Goal: Task Accomplishment & Management: Complete application form

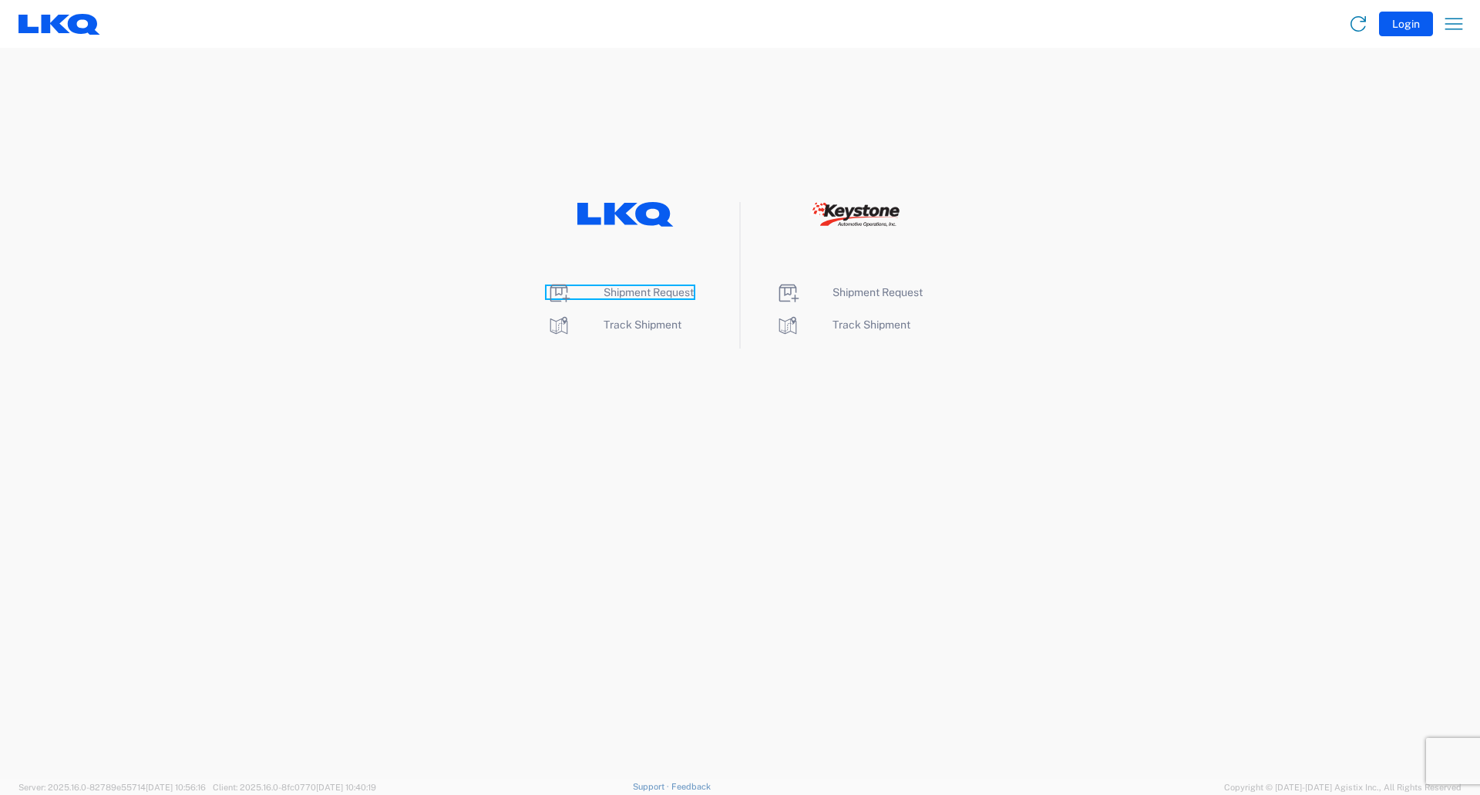
click at [647, 292] on span "Shipment Request" at bounding box center [649, 292] width 90 height 12
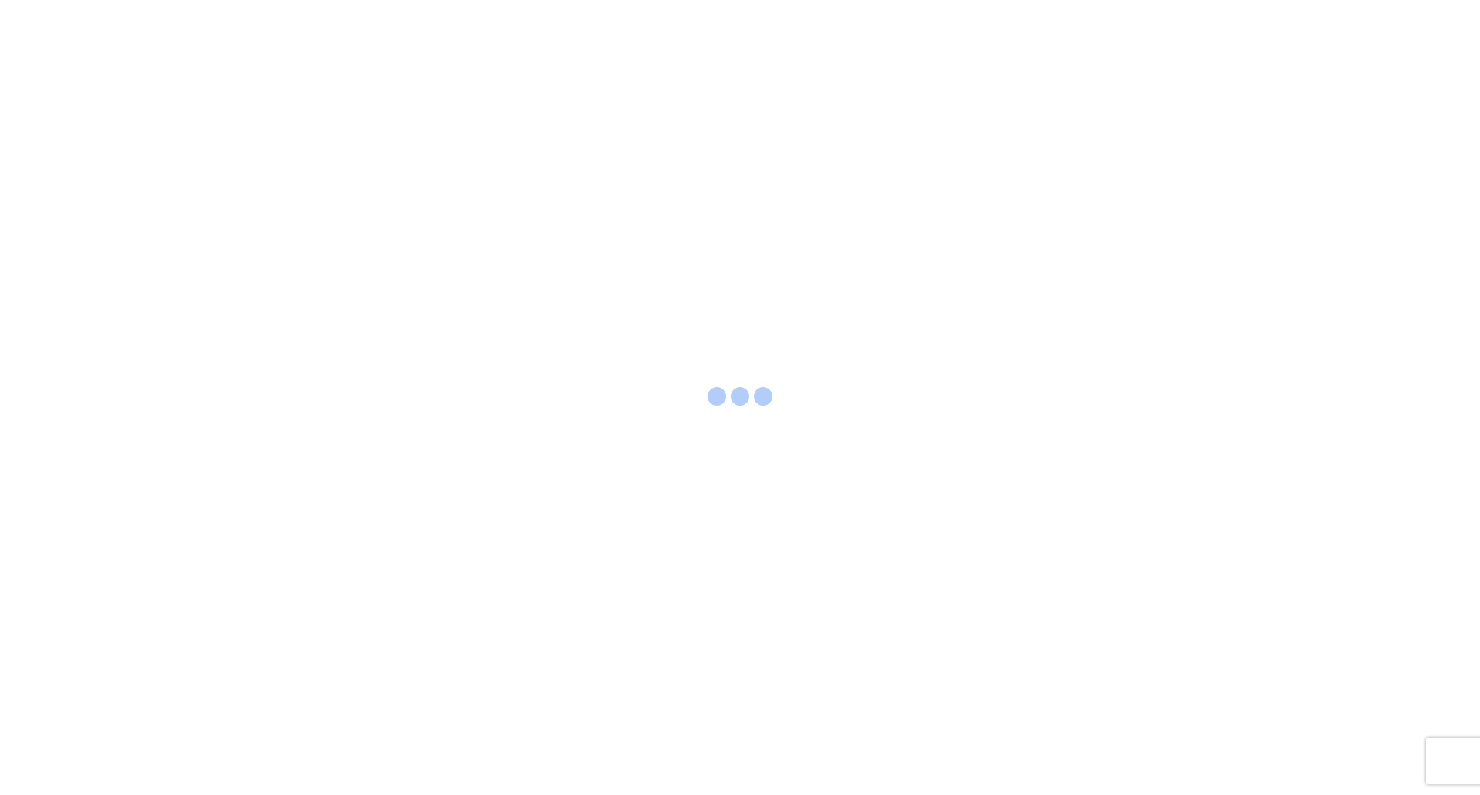
select select "FULL"
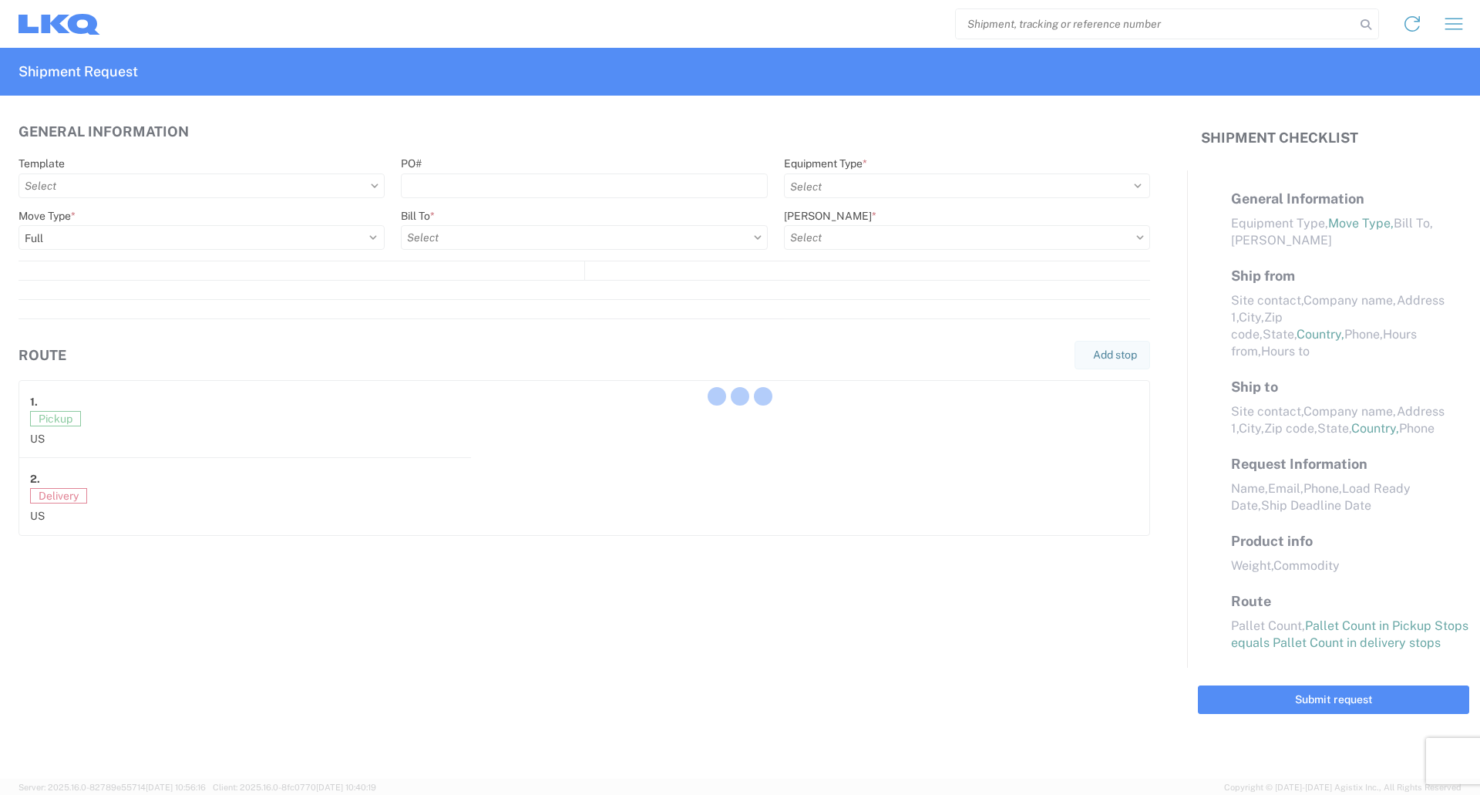
select select "US"
select select "LBS"
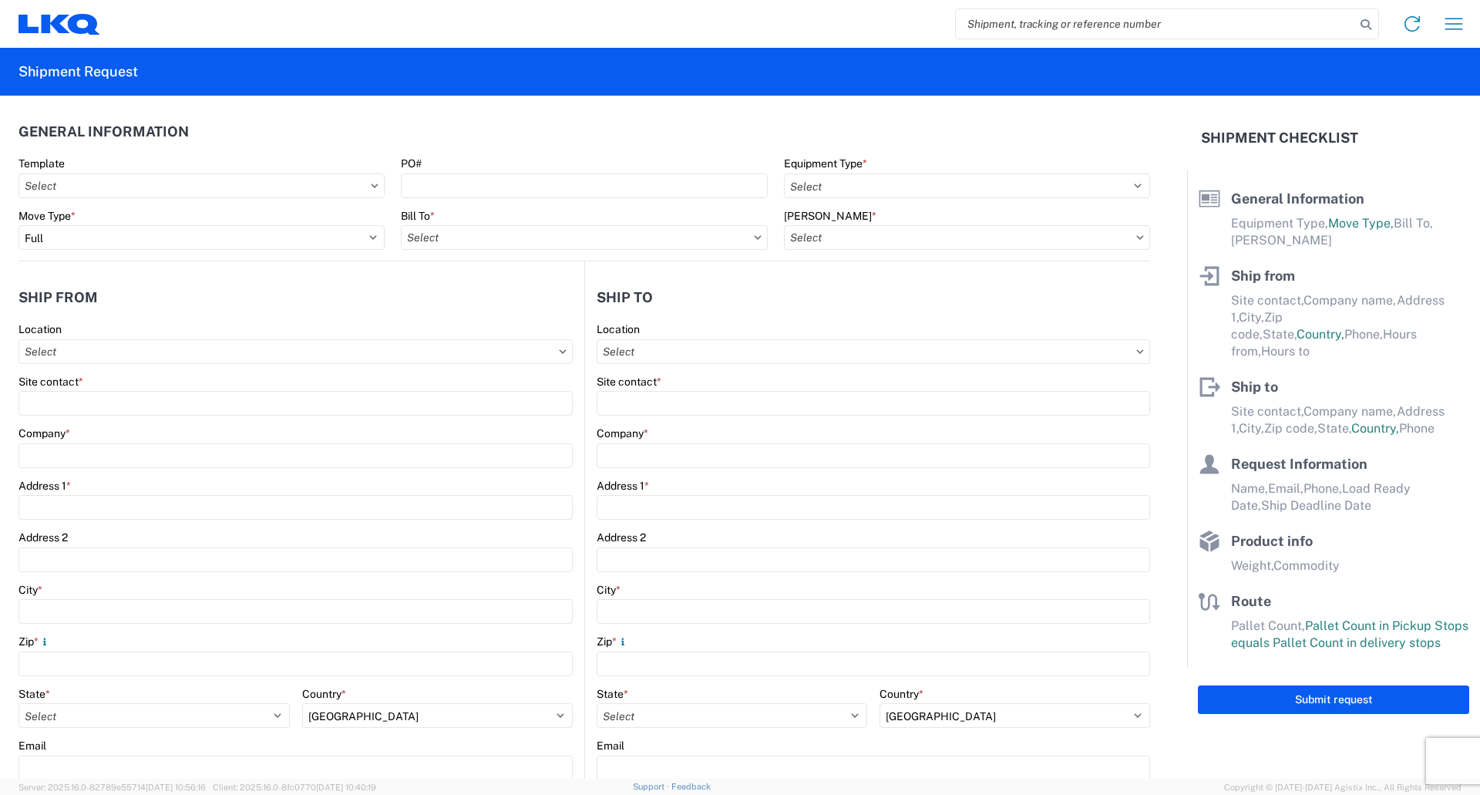
click at [978, 28] on input "search" at bounding box center [1155, 23] width 399 height 29
type input "56291609"
click at [1370, 19] on icon at bounding box center [1366, 25] width 22 height 22
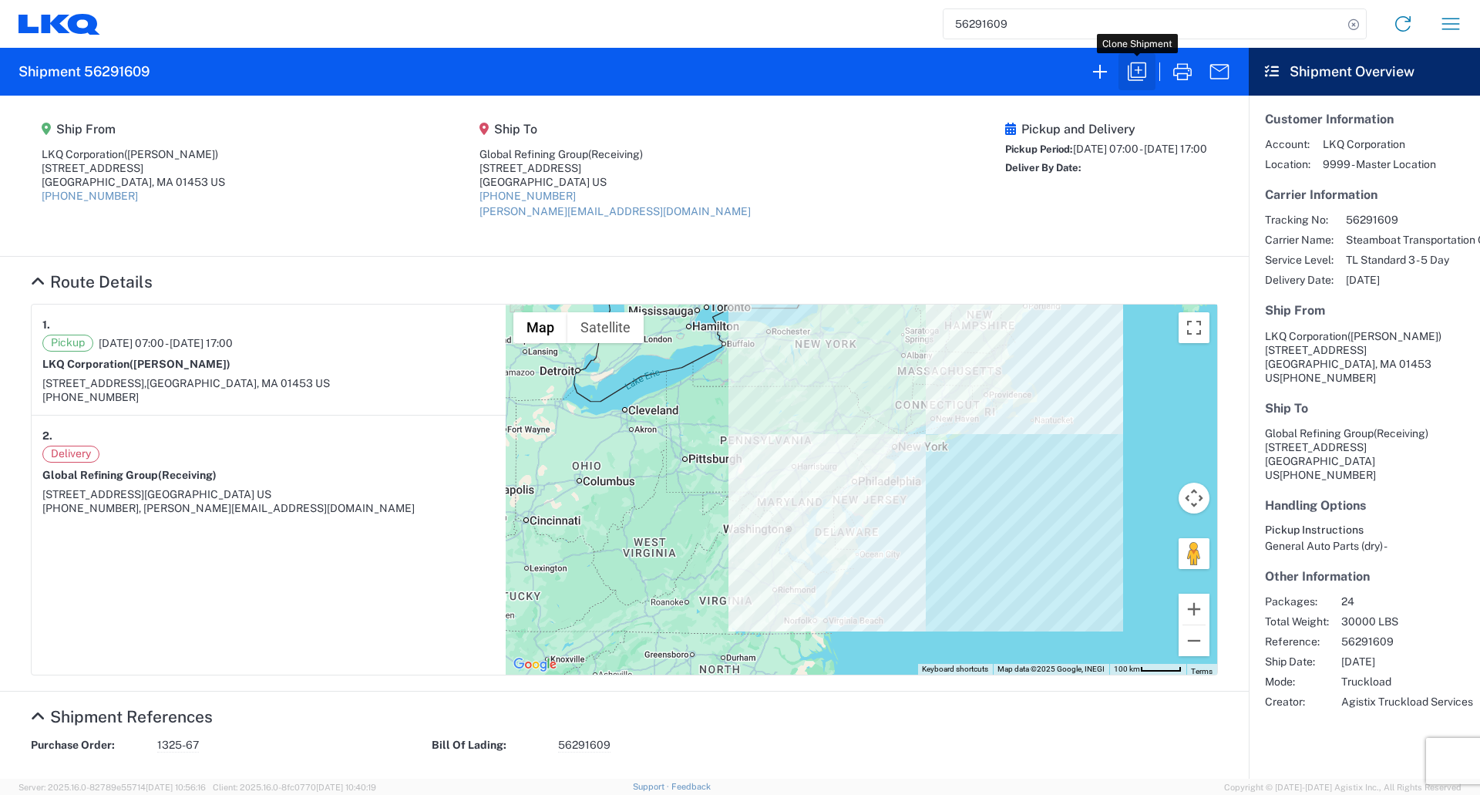
click at [1139, 69] on icon "button" at bounding box center [1137, 71] width 25 height 25
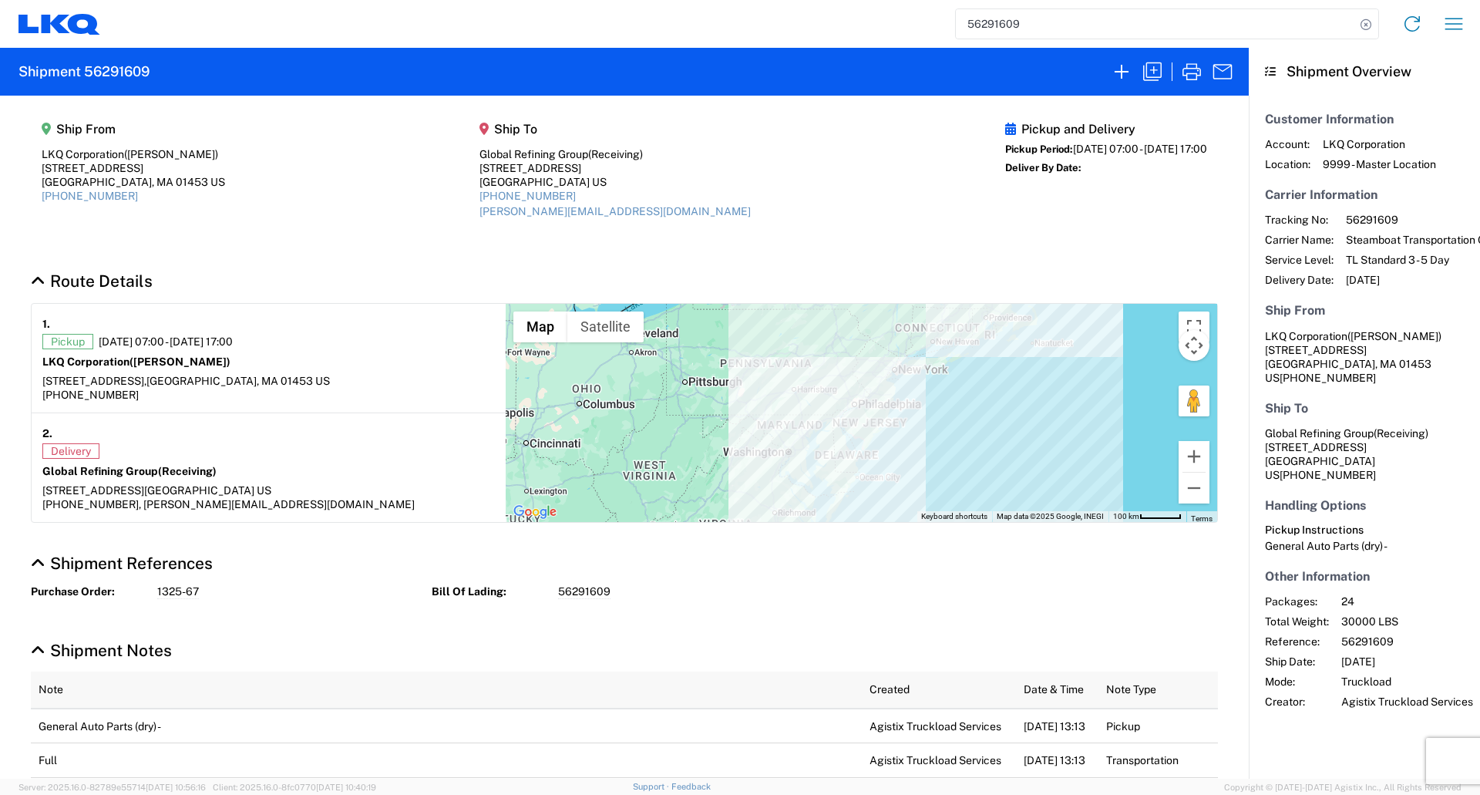
select select "FULL"
select select "US"
select select "LBS"
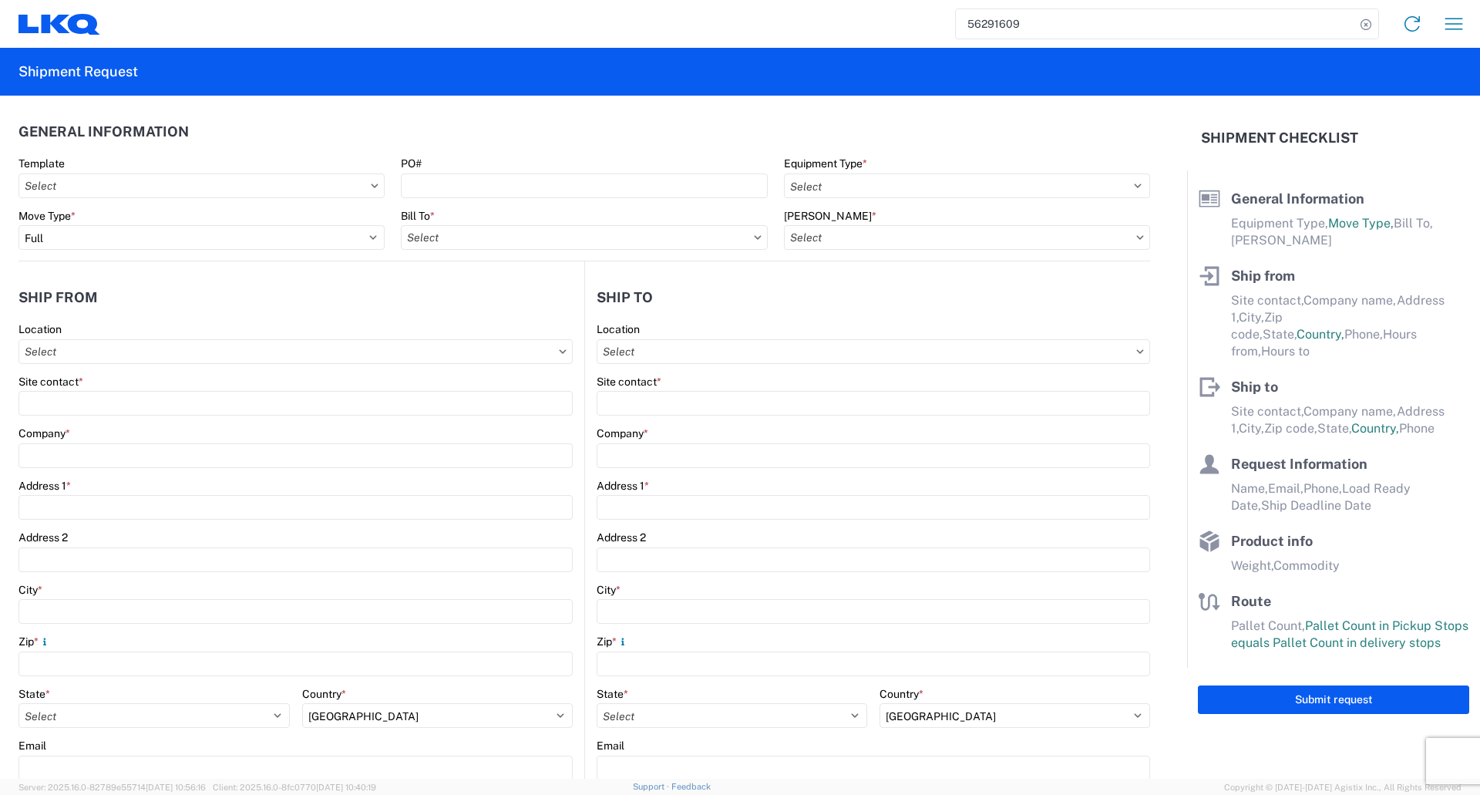
select select "STDV"
type input "[PERSON_NAME]"
type input "LKQ Corporation"
type input "[STREET_ADDRESS]"
type input "Leominster"
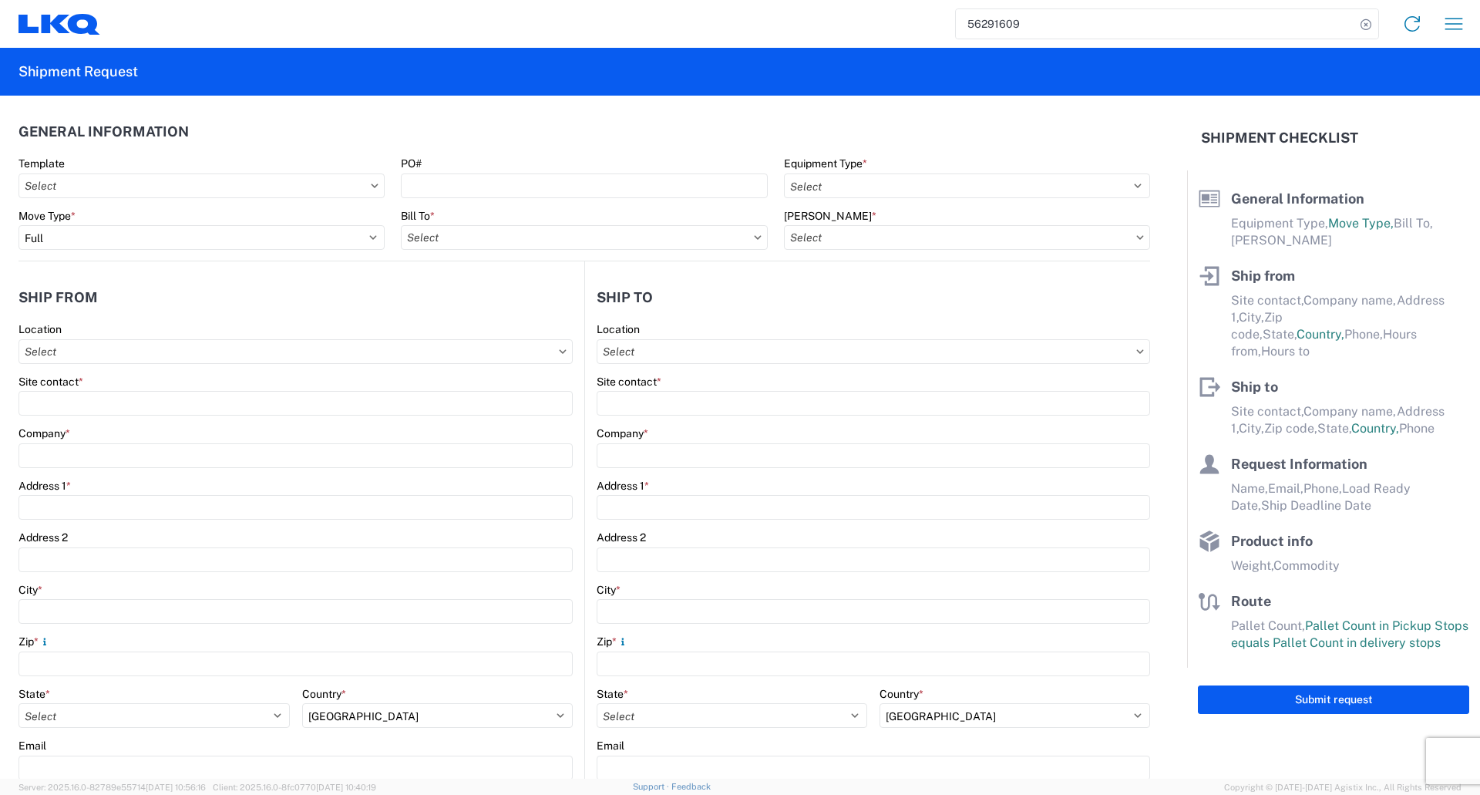
type input "01453"
type input "Receiving"
type input "Global Refining Group"
type input "[STREET_ADDRESS]"
type input "[GEOGRAPHIC_DATA]"
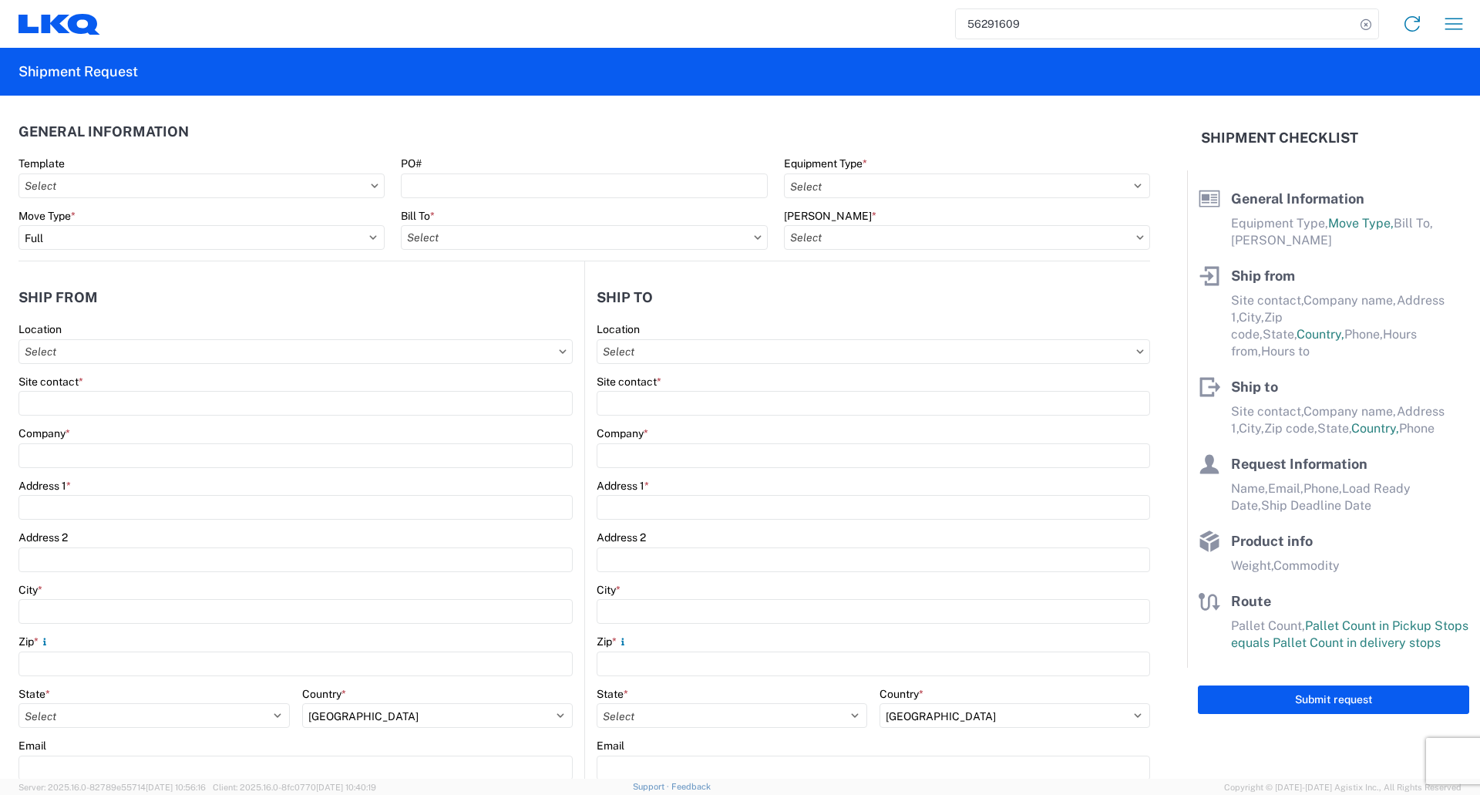
type input "23944"
type input "[PERSON_NAME][EMAIL_ADDRESS][DOMAIN_NAME]"
type input "[PERSON_NAME]"
type input "[EMAIL_ADDRESS][DOMAIN_NAME], [EMAIL_ADDRESS][DOMAIN_NAME]"
type input "4016018171"
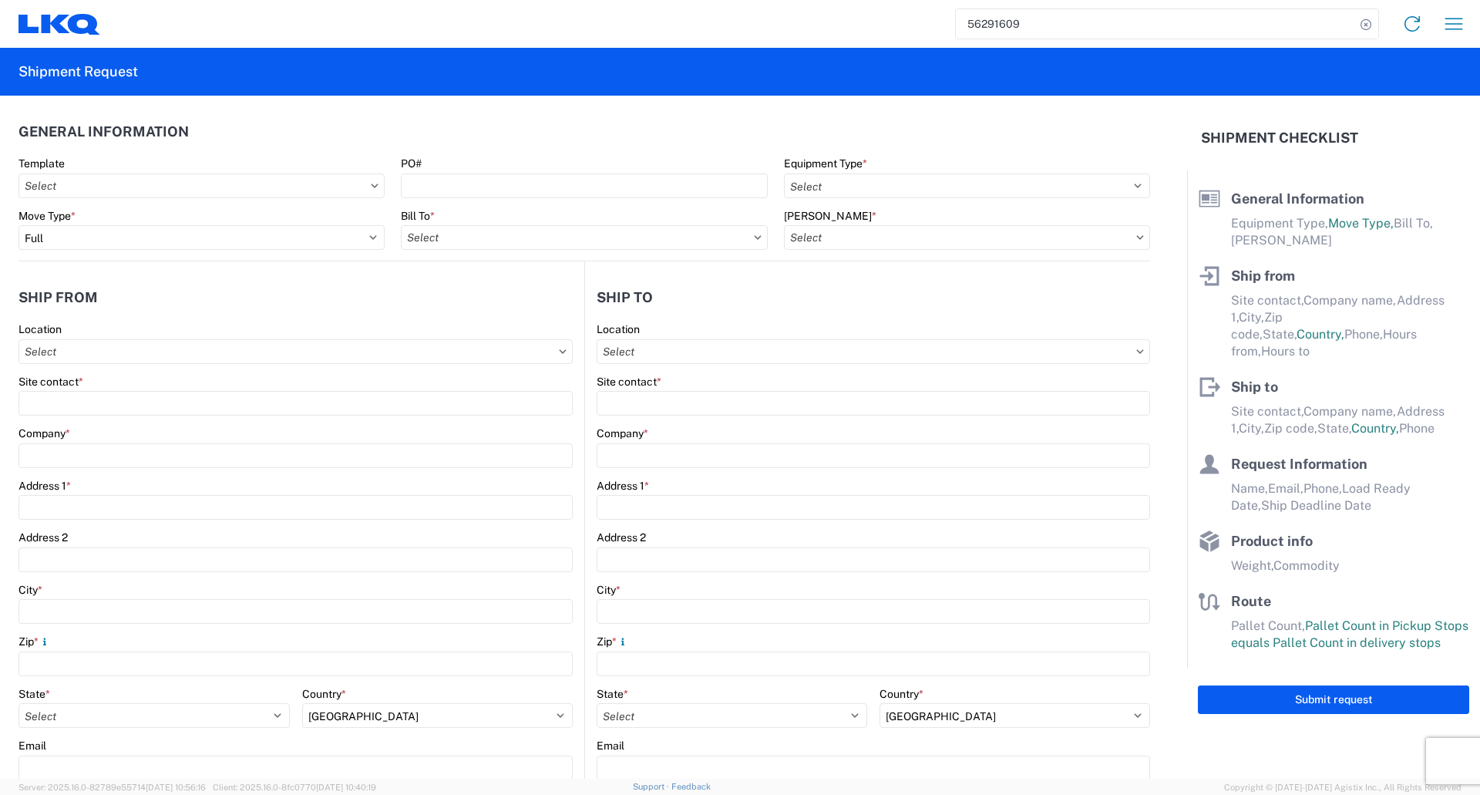
type input "[DATE]"
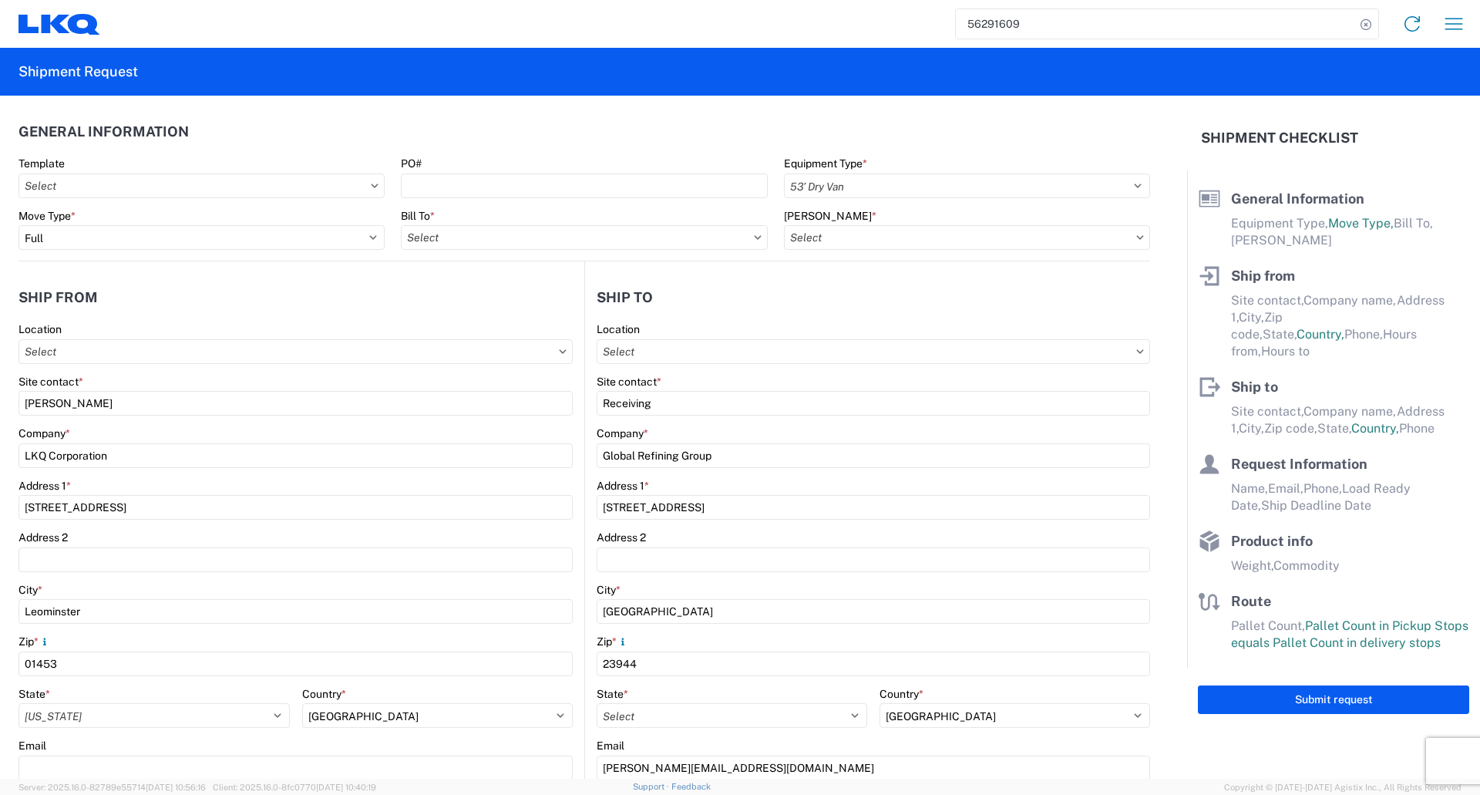
type input "[DATE]"
type textarea "AM pickup requested"
type input "30000"
type input "General Auto Parts (dry)"
type input "24"
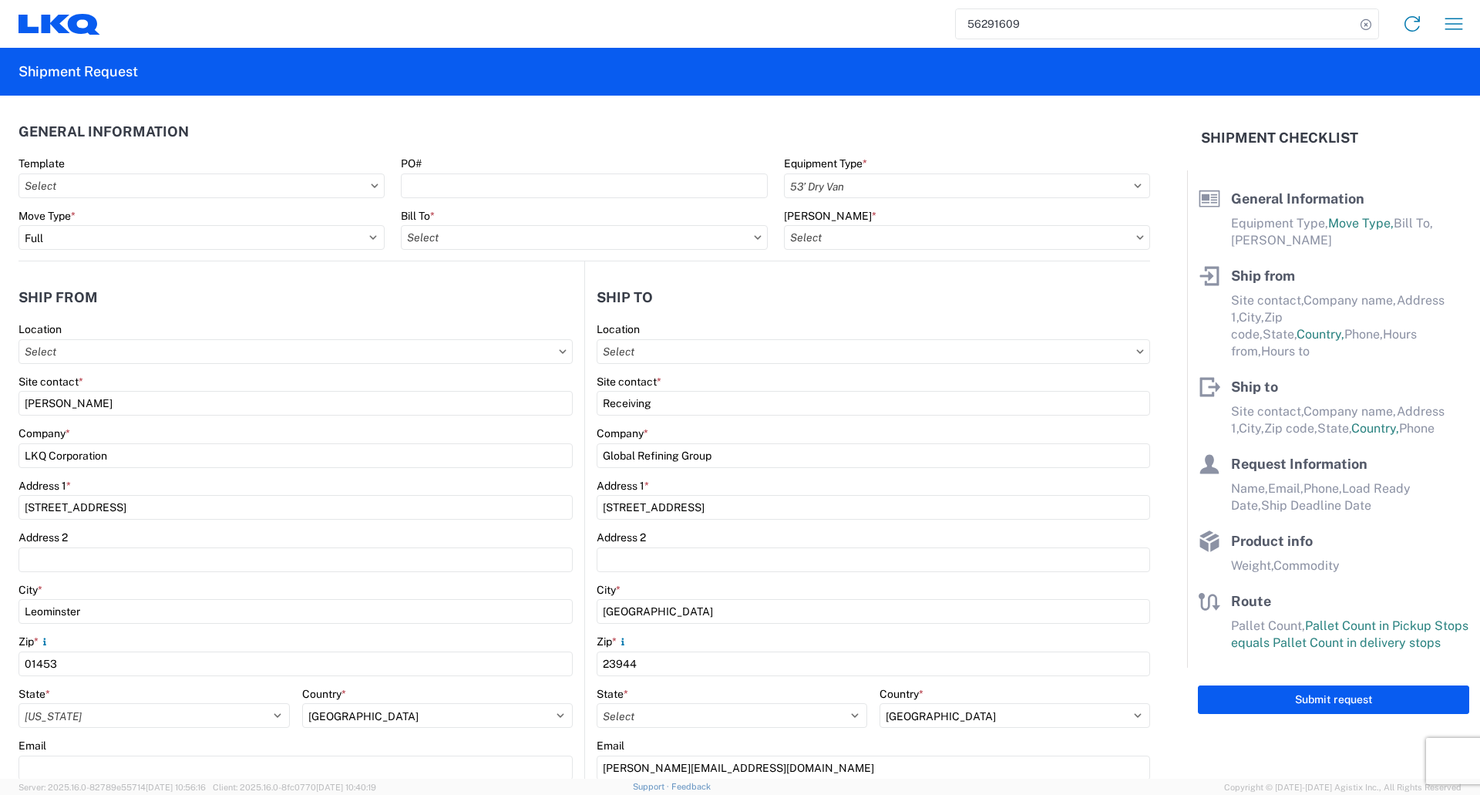
type input "0"
select select "MA"
select select "US"
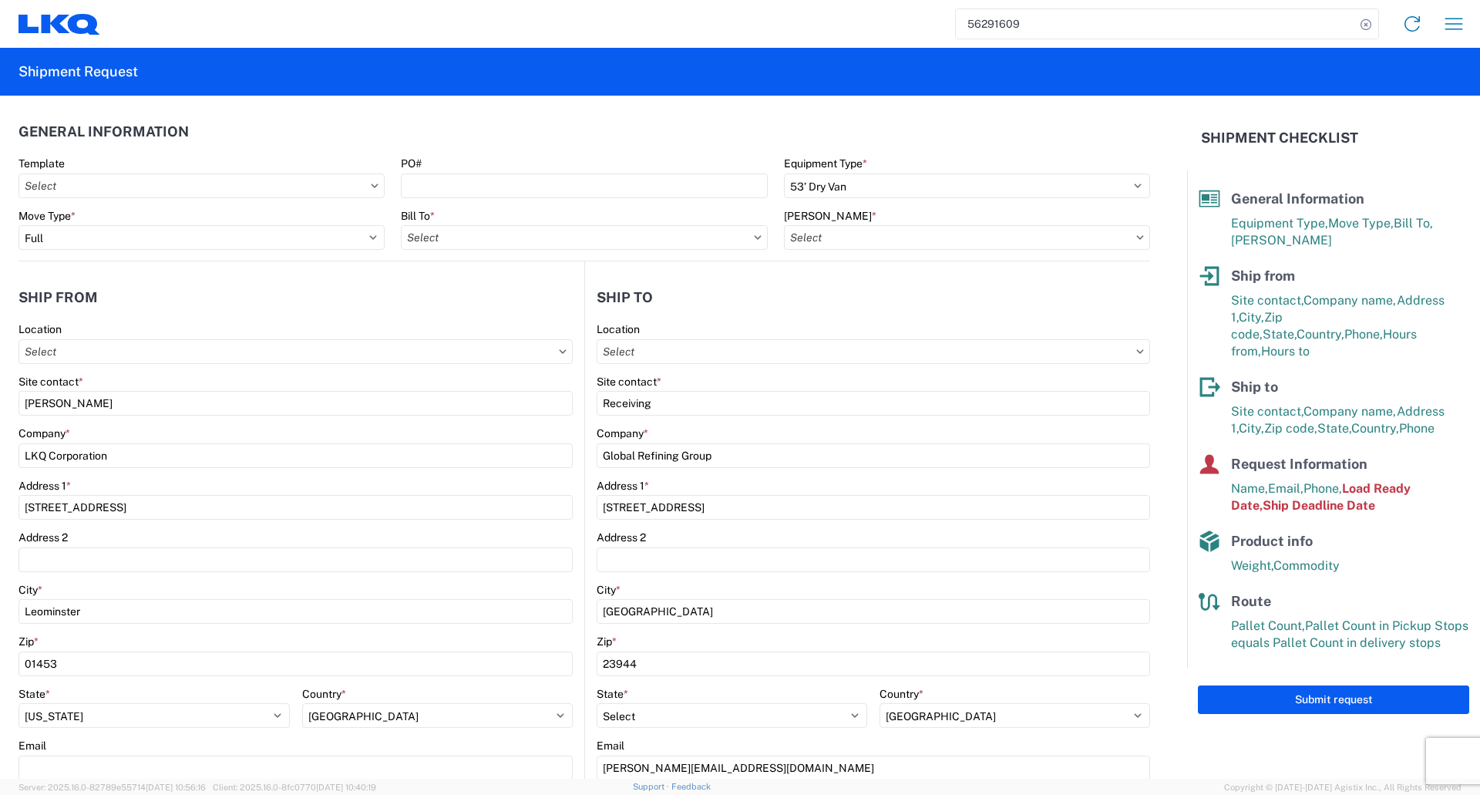
type input "1325 - LKQ - Leominster"
type input "1481-6300-66000-0000 - 1481 Freight Out"
type input "1481 - Precious Metals - Master Mining"
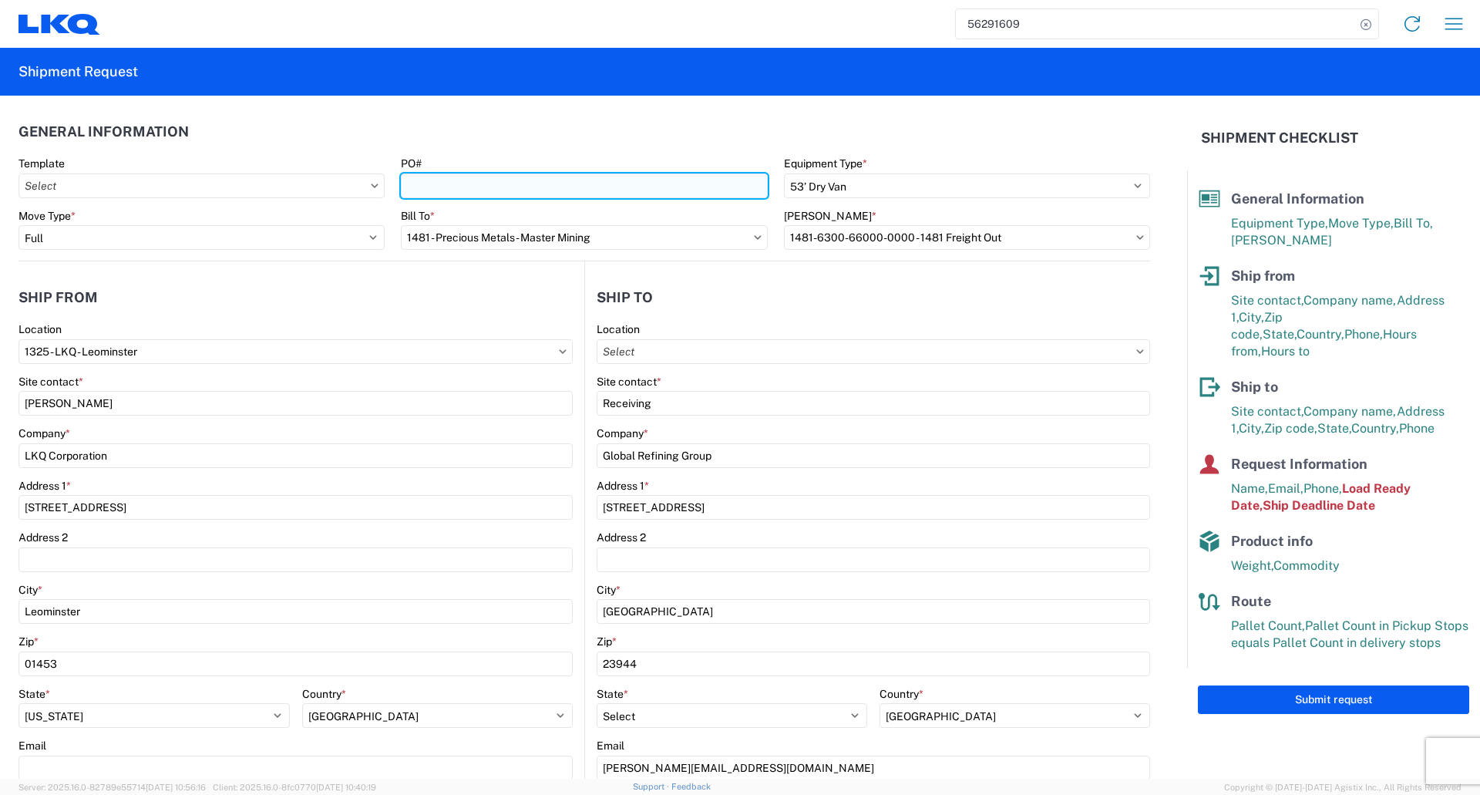
click at [424, 183] on input "PO#" at bounding box center [584, 185] width 366 height 25
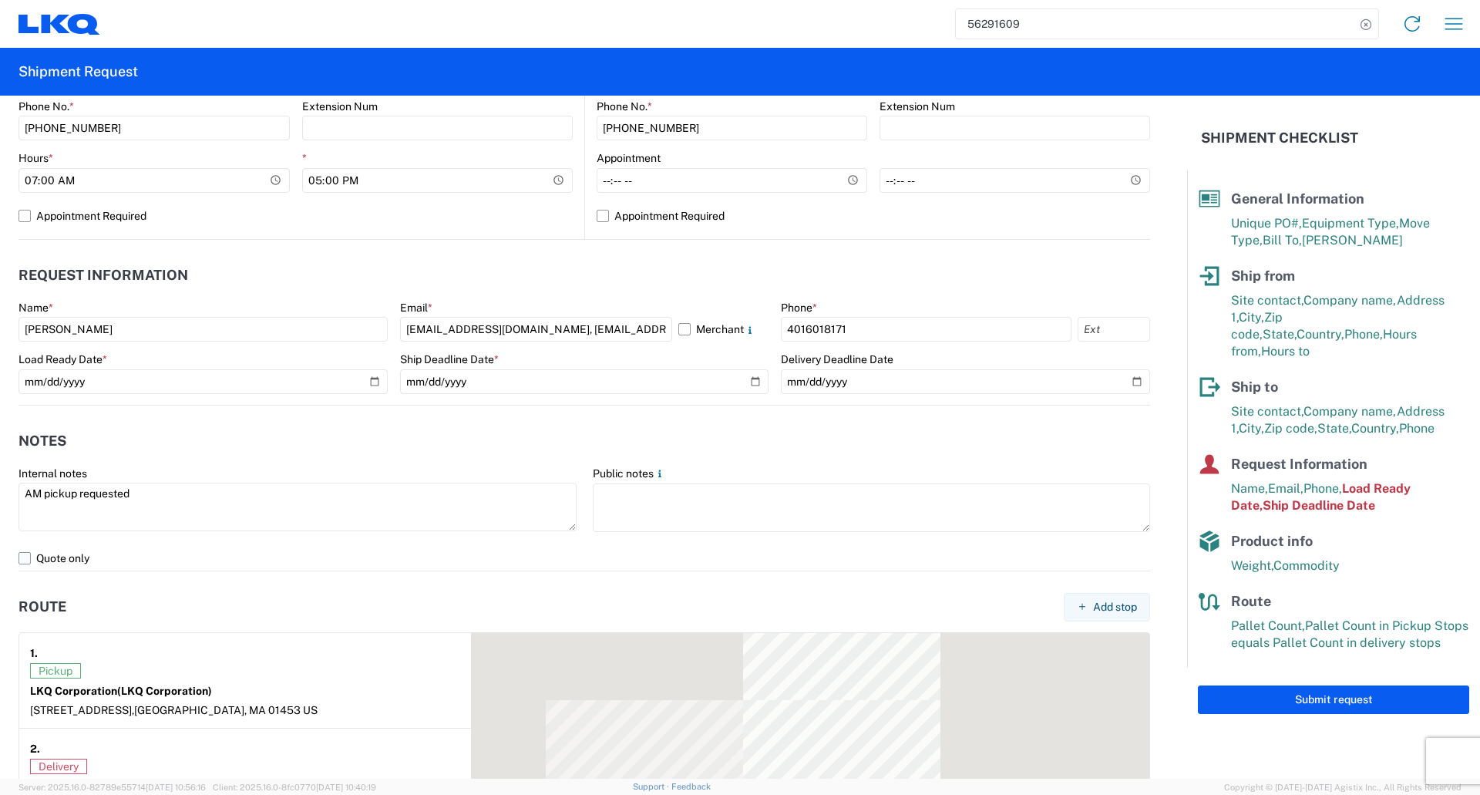
scroll to position [694, 0]
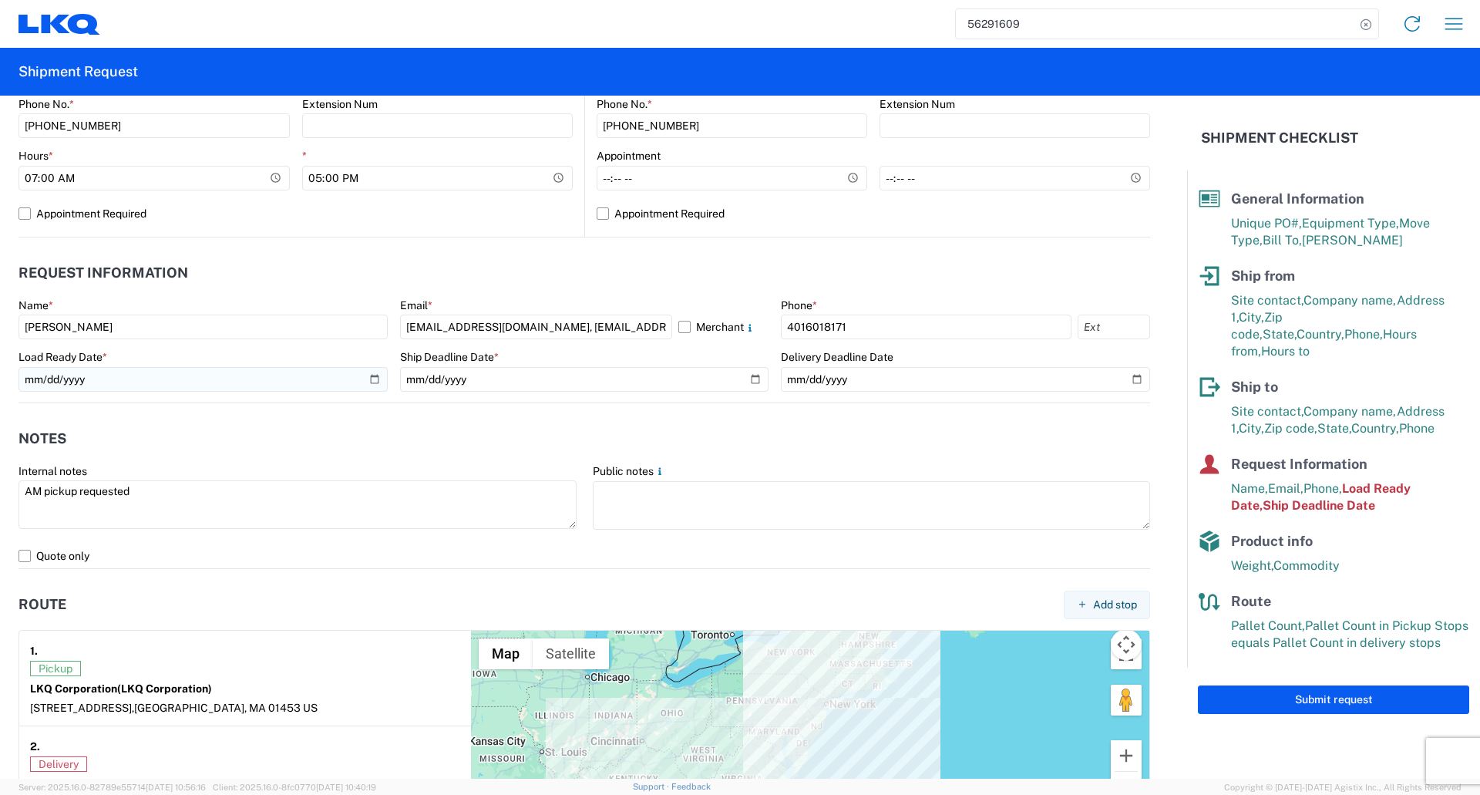
type input "1325-68"
click at [368, 379] on input "[DATE]" at bounding box center [202, 379] width 369 height 25
type input "[DATE]"
click at [748, 378] on input "[DATE]" at bounding box center [584, 379] width 369 height 25
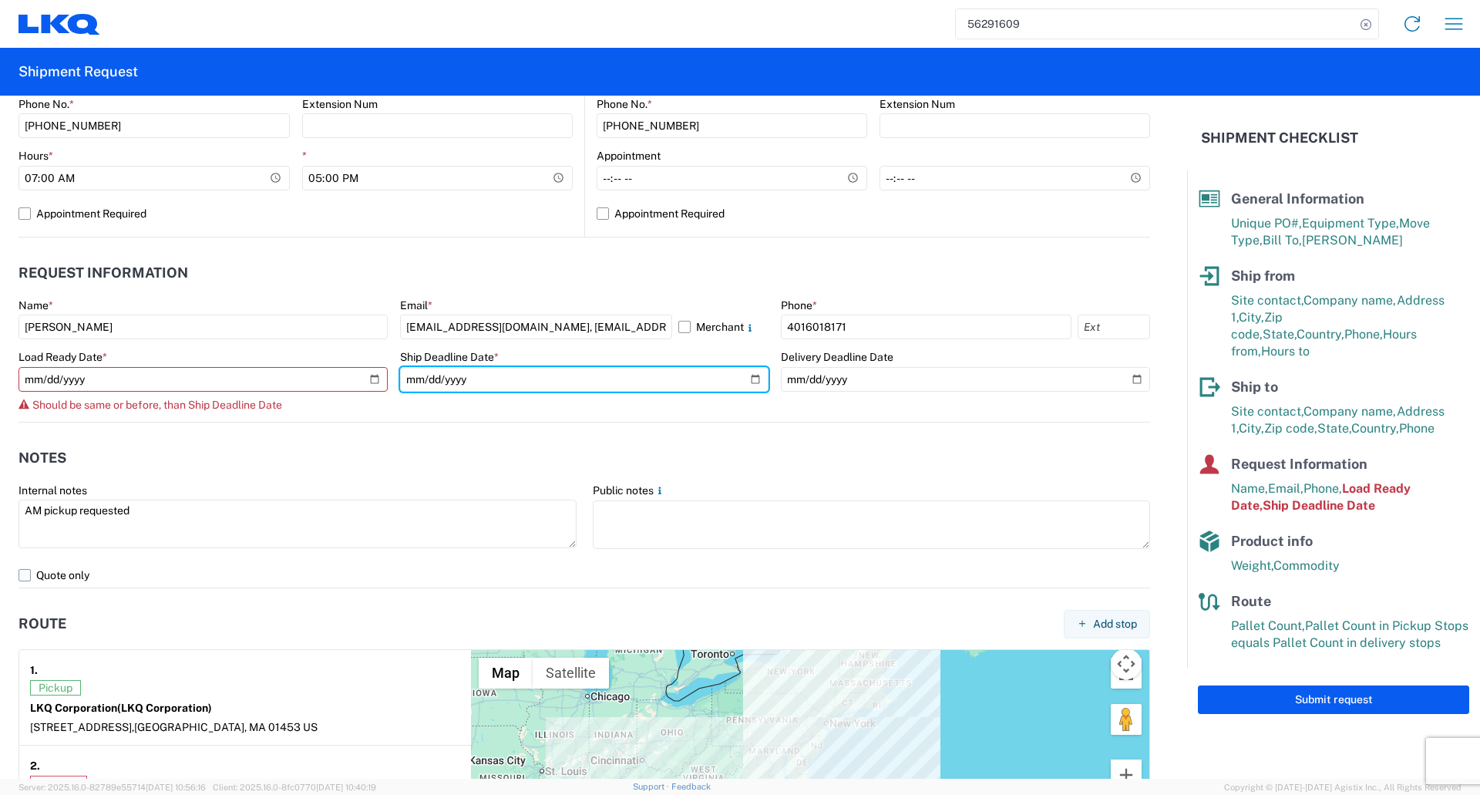
type input "[DATE]"
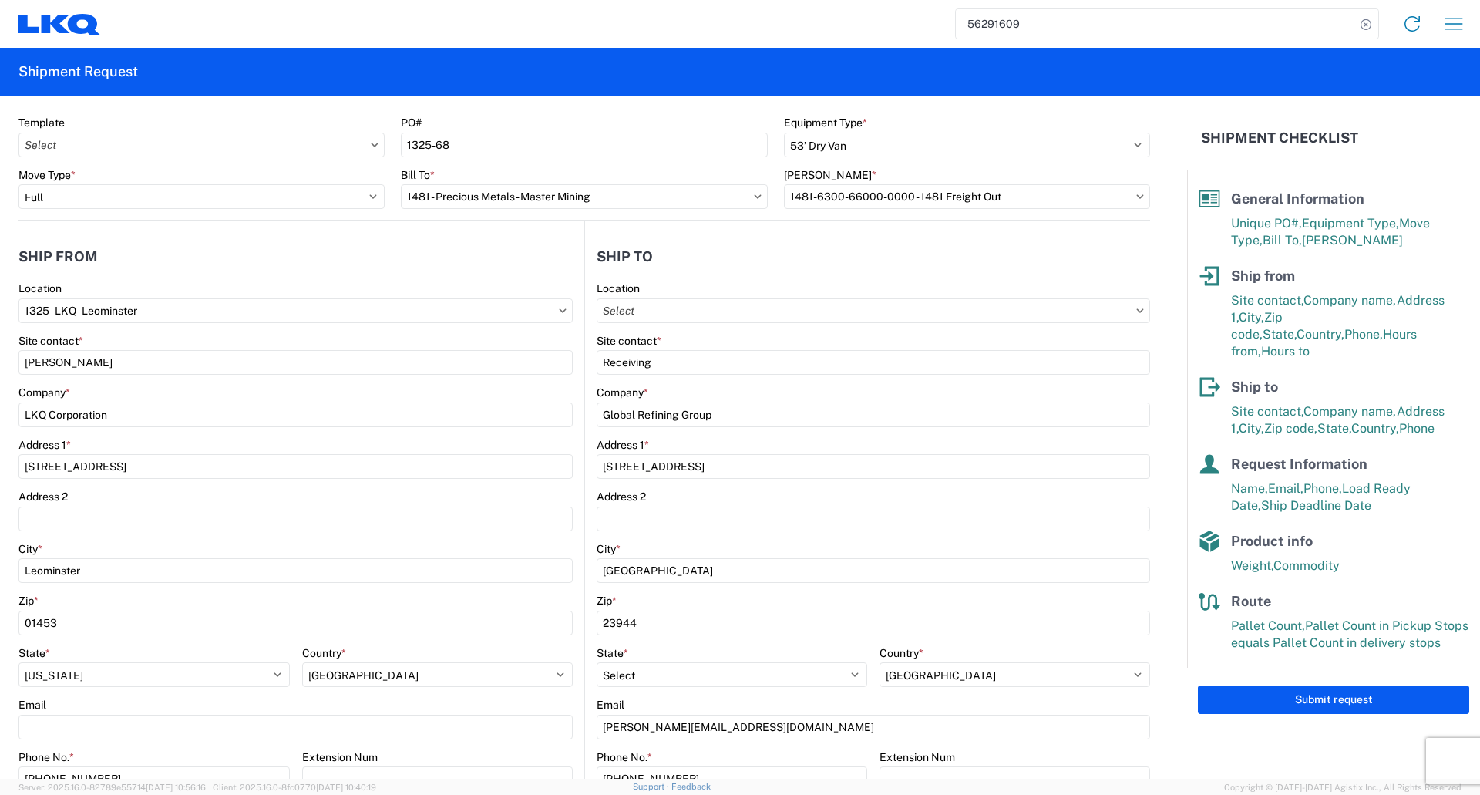
scroll to position [9, 0]
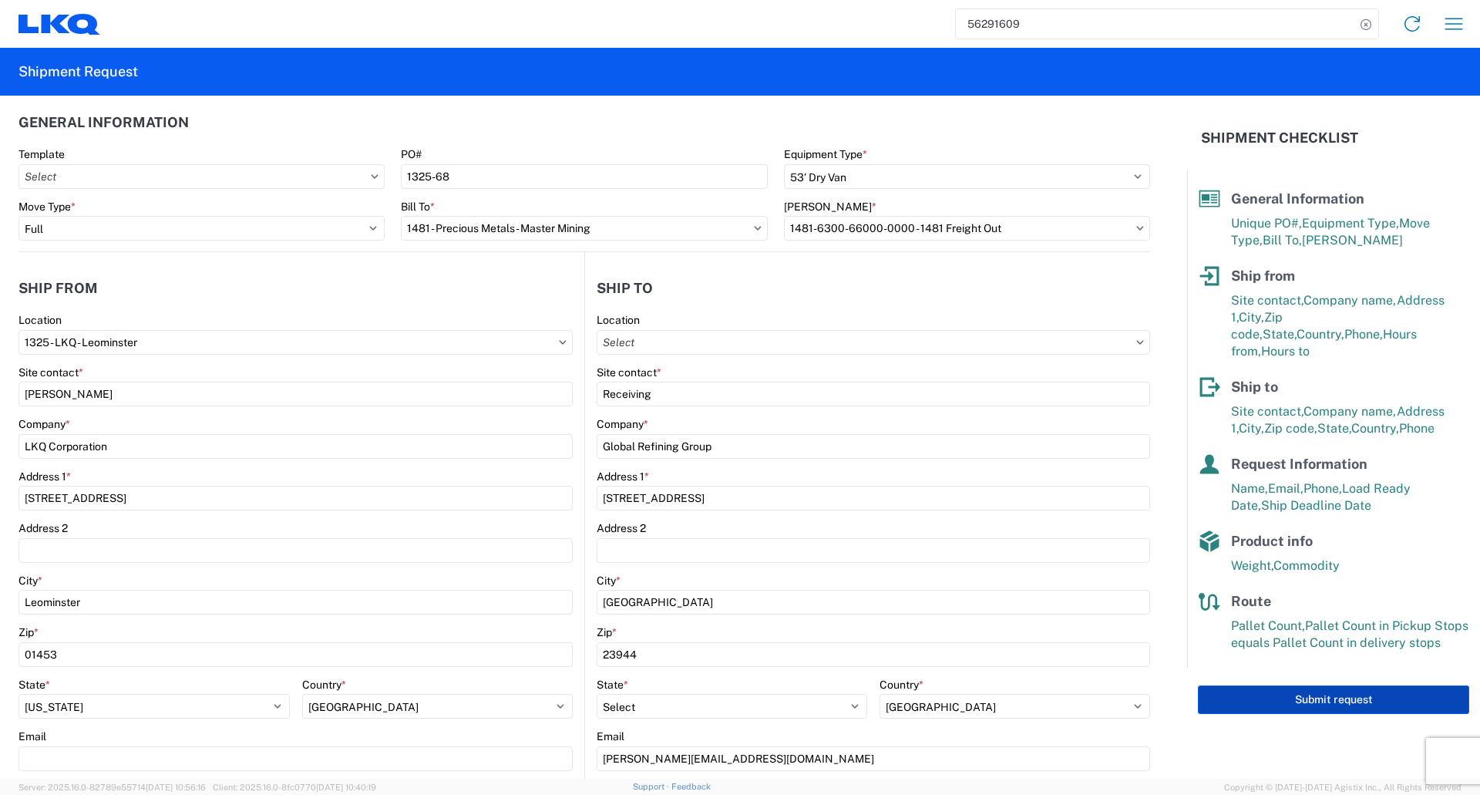
click at [1313, 685] on button "Submit request" at bounding box center [1333, 699] width 271 height 29
